Goal: Task Accomplishment & Management: Use online tool/utility

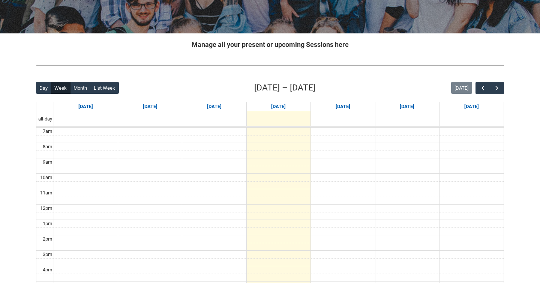
scroll to position [118, 0]
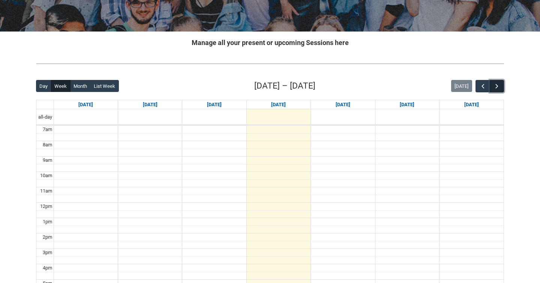
click at [497, 85] on span "button" at bounding box center [496, 85] width 7 height 7
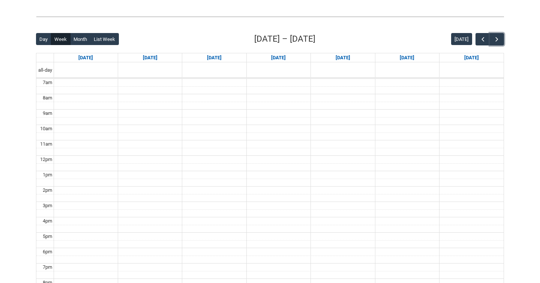
scroll to position [169, 0]
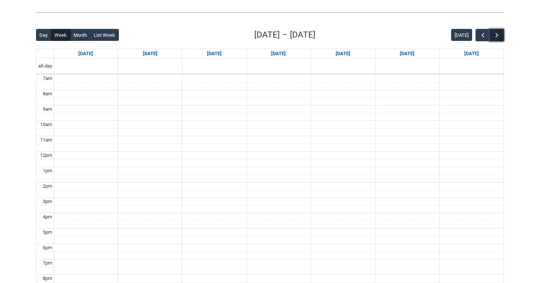
click at [494, 35] on span "button" at bounding box center [496, 34] width 7 height 7
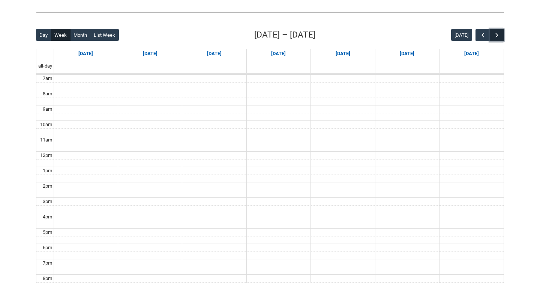
click at [494, 35] on span "button" at bounding box center [496, 34] width 7 height 7
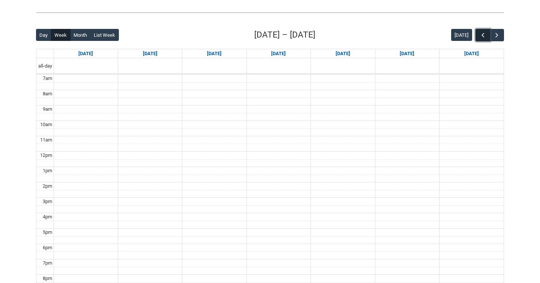
click at [483, 33] on span "button" at bounding box center [482, 34] width 7 height 7
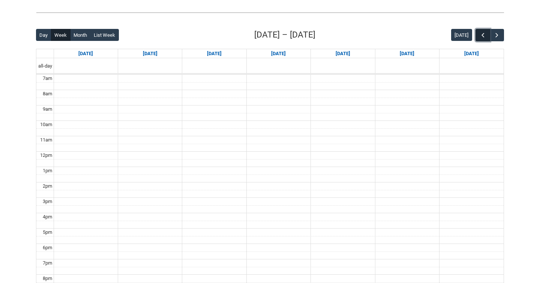
click at [483, 33] on span "button" at bounding box center [482, 34] width 7 height 7
click at [479, 34] on span "button" at bounding box center [482, 34] width 7 height 7
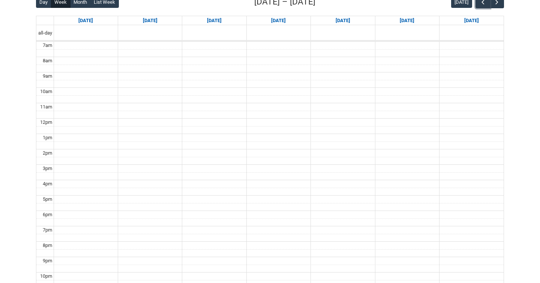
scroll to position [202, 0]
click at [483, 2] on span "button" at bounding box center [482, 2] width 7 height 7
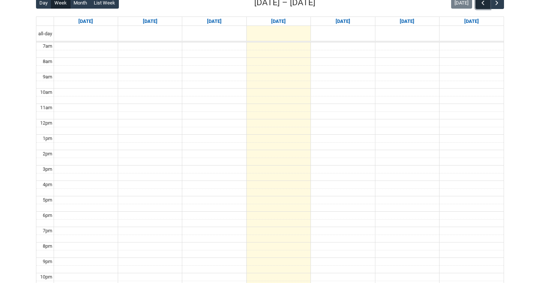
click at [483, 2] on span "button" at bounding box center [482, 2] width 7 height 7
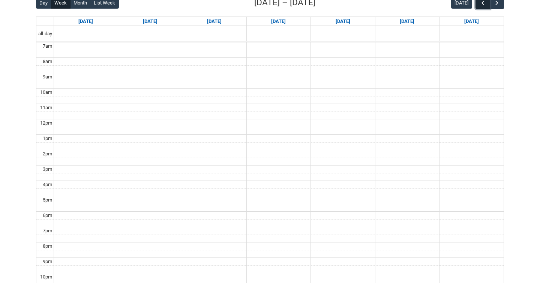
click at [483, 2] on span "button" at bounding box center [482, 2] width 7 height 7
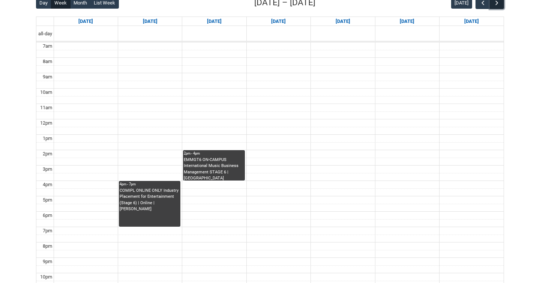
click at [499, 3] on span "button" at bounding box center [496, 2] width 7 height 7
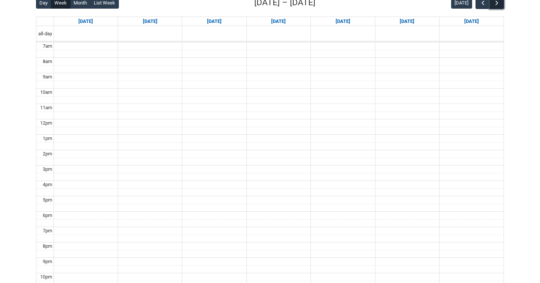
click at [499, 3] on span "button" at bounding box center [496, 2] width 7 height 7
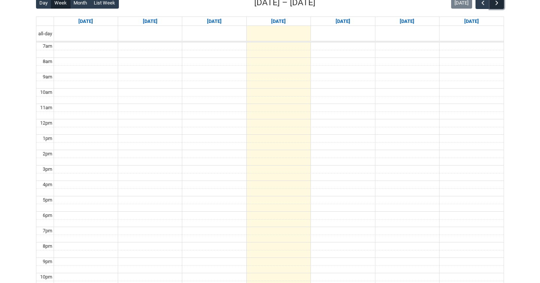
click at [499, 3] on span "button" at bounding box center [496, 2] width 7 height 7
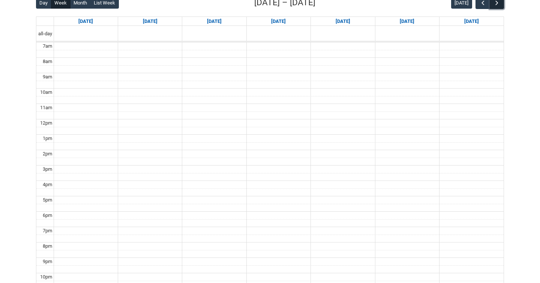
click at [499, 3] on span "button" at bounding box center [496, 2] width 7 height 7
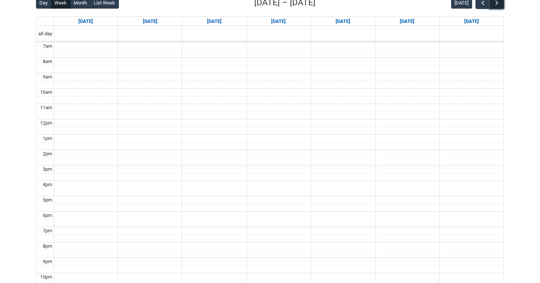
click at [499, 3] on span "button" at bounding box center [496, 2] width 7 height 7
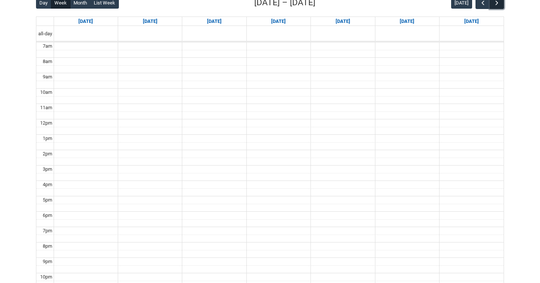
click at [499, 3] on span "button" at bounding box center [496, 2] width 7 height 7
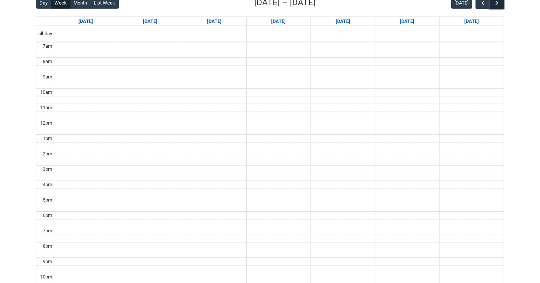
click at [499, 3] on span "button" at bounding box center [496, 2] width 7 height 7
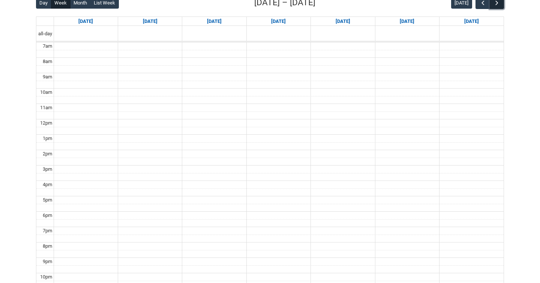
click at [499, 3] on span "button" at bounding box center [496, 2] width 7 height 7
